Goal: Navigation & Orientation: Find specific page/section

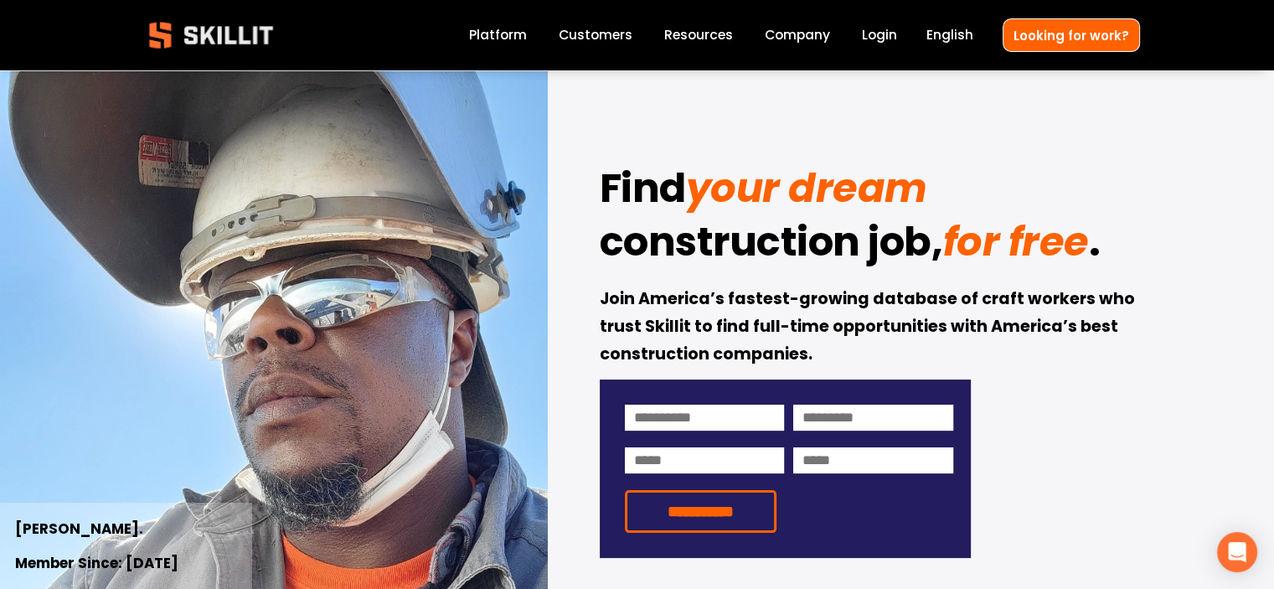
click at [504, 25] on link "Platform" at bounding box center [498, 35] width 58 height 23
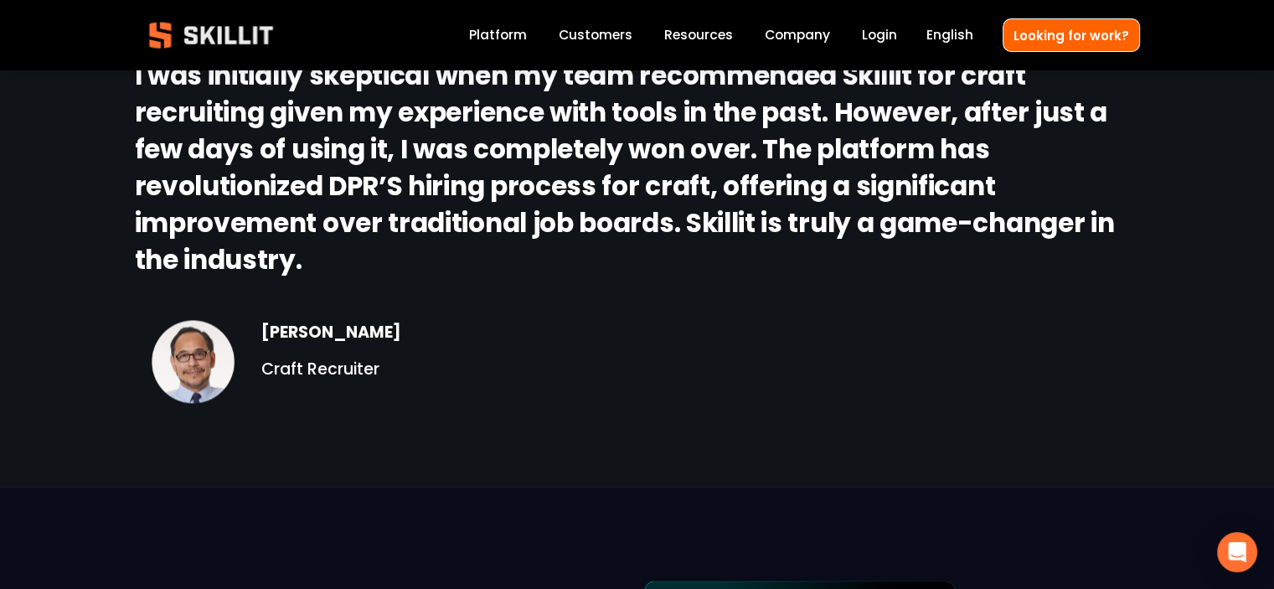
scroll to position [2424, 0]
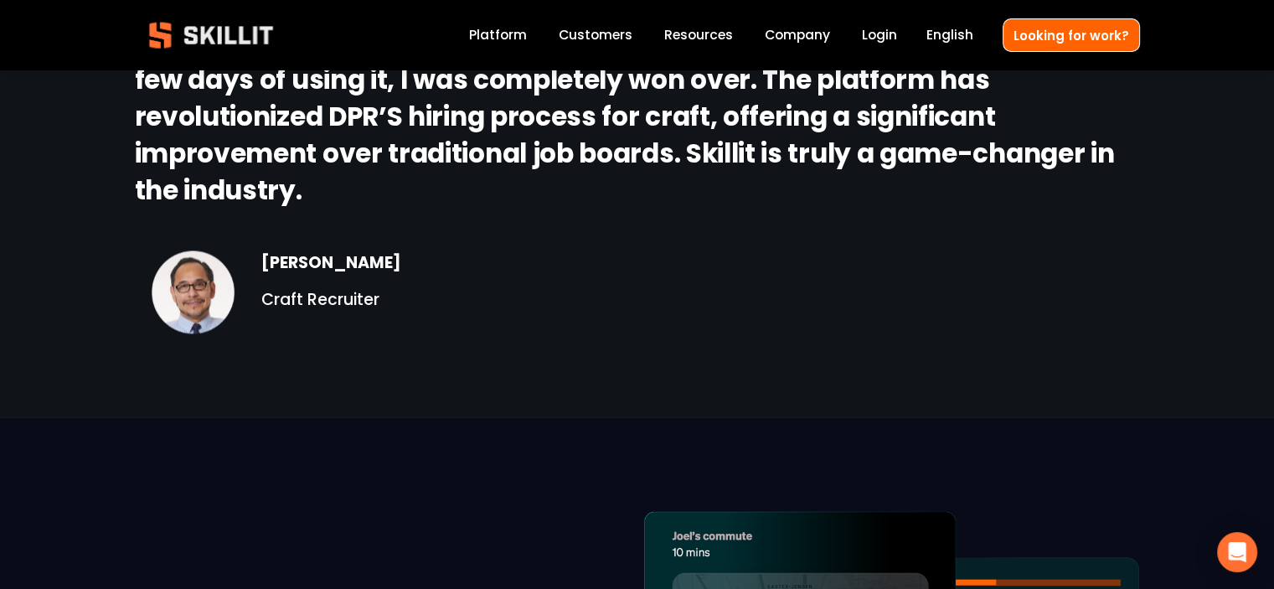
click at [597, 40] on link "Customers" at bounding box center [596, 35] width 74 height 23
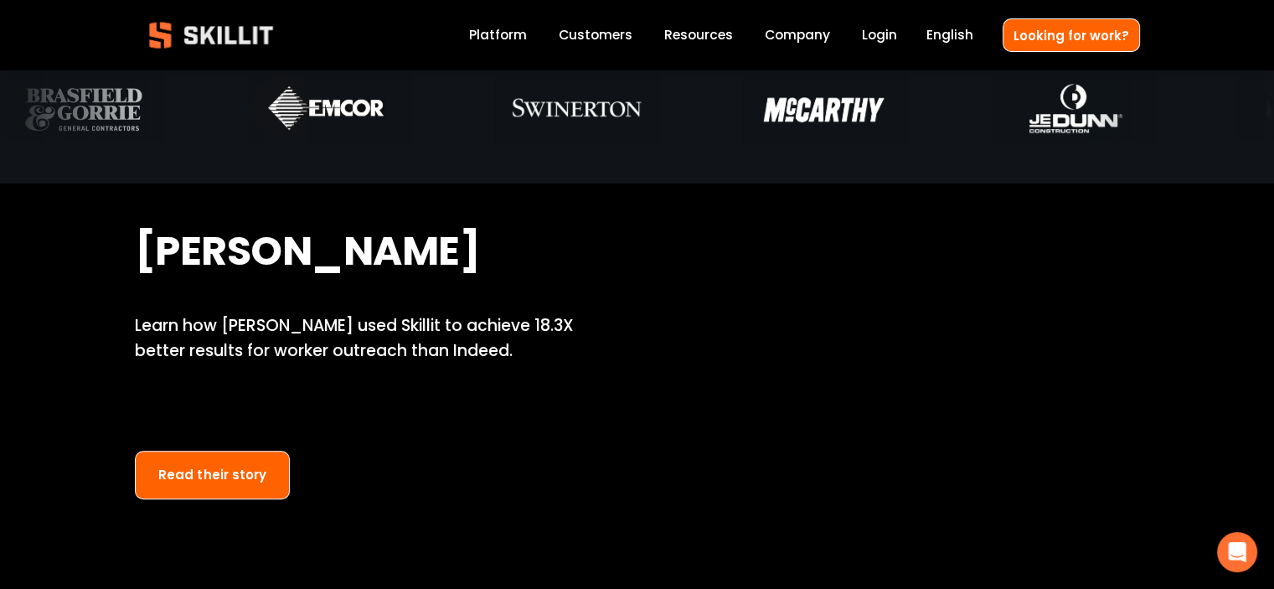
scroll to position [1018, 0]
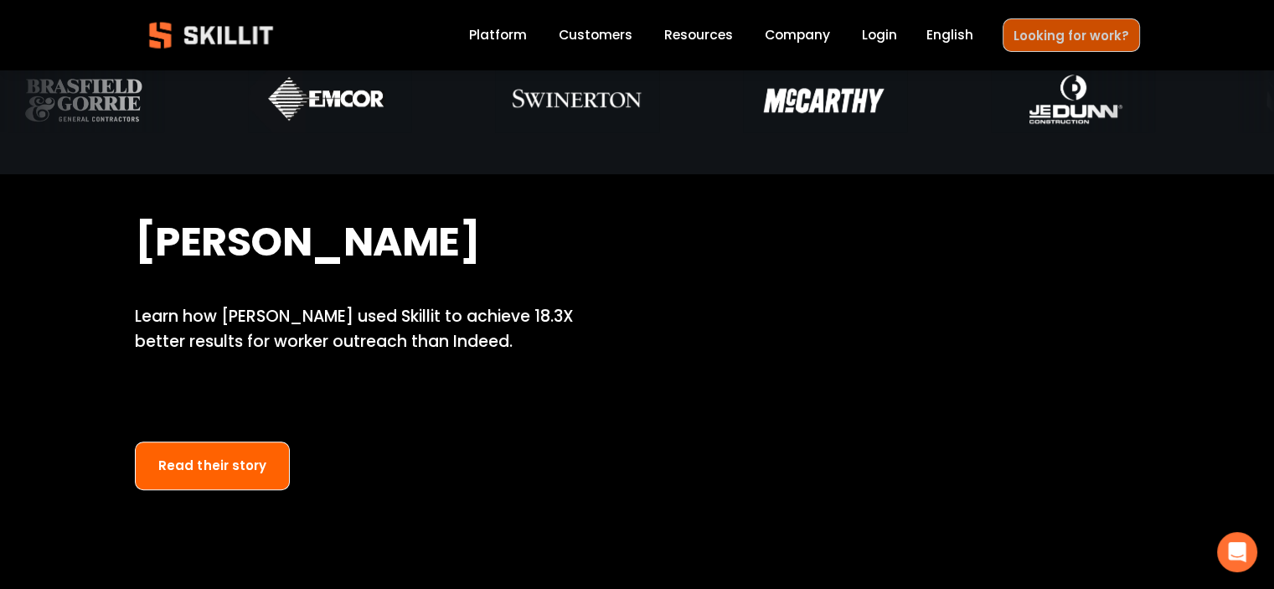
click at [1041, 30] on link "Looking for work?" at bounding box center [1071, 34] width 137 height 33
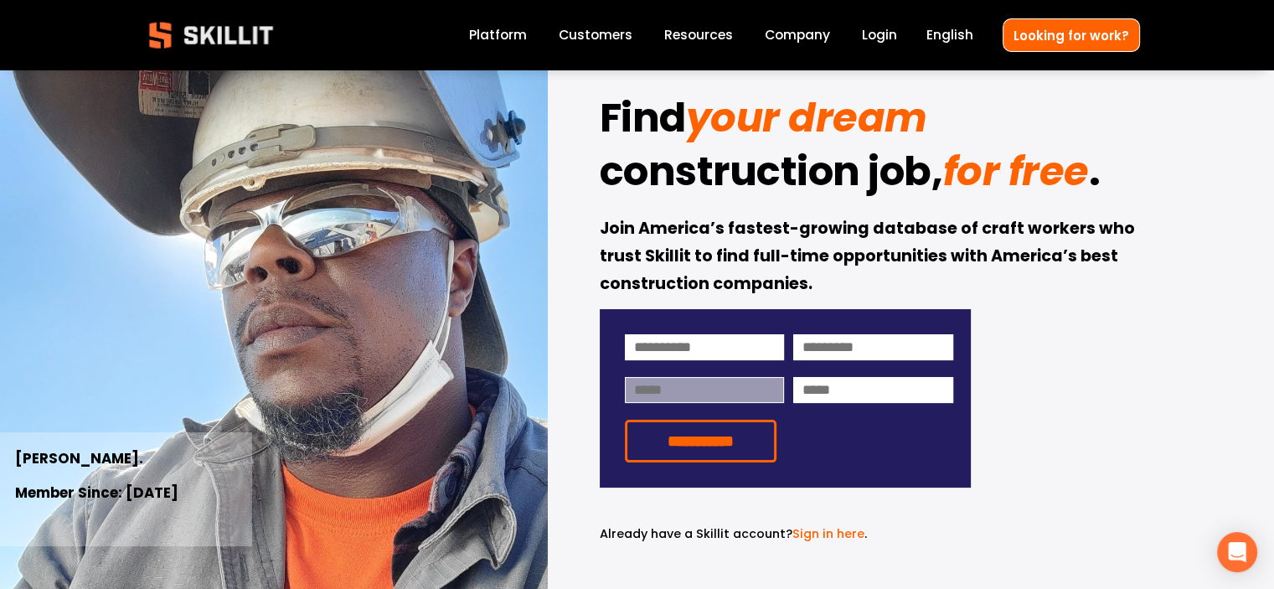
scroll to position [72, 0]
